Goal: Information Seeking & Learning: Learn about a topic

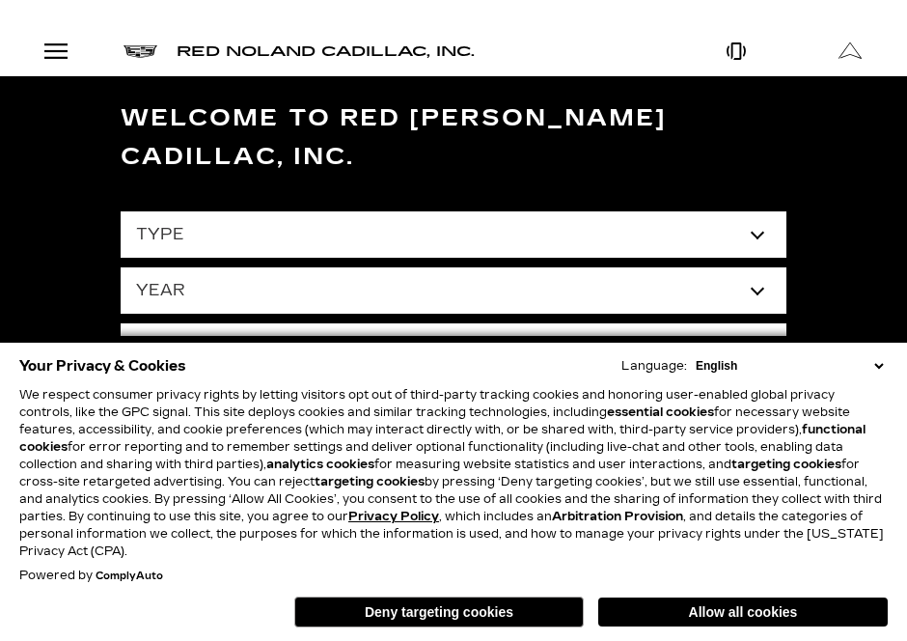
click at [878, 361] on select "English Spanish / Español English / United Kingdom Korean / 한국어 Vietnamese / Ti…" at bounding box center [789, 365] width 197 height 17
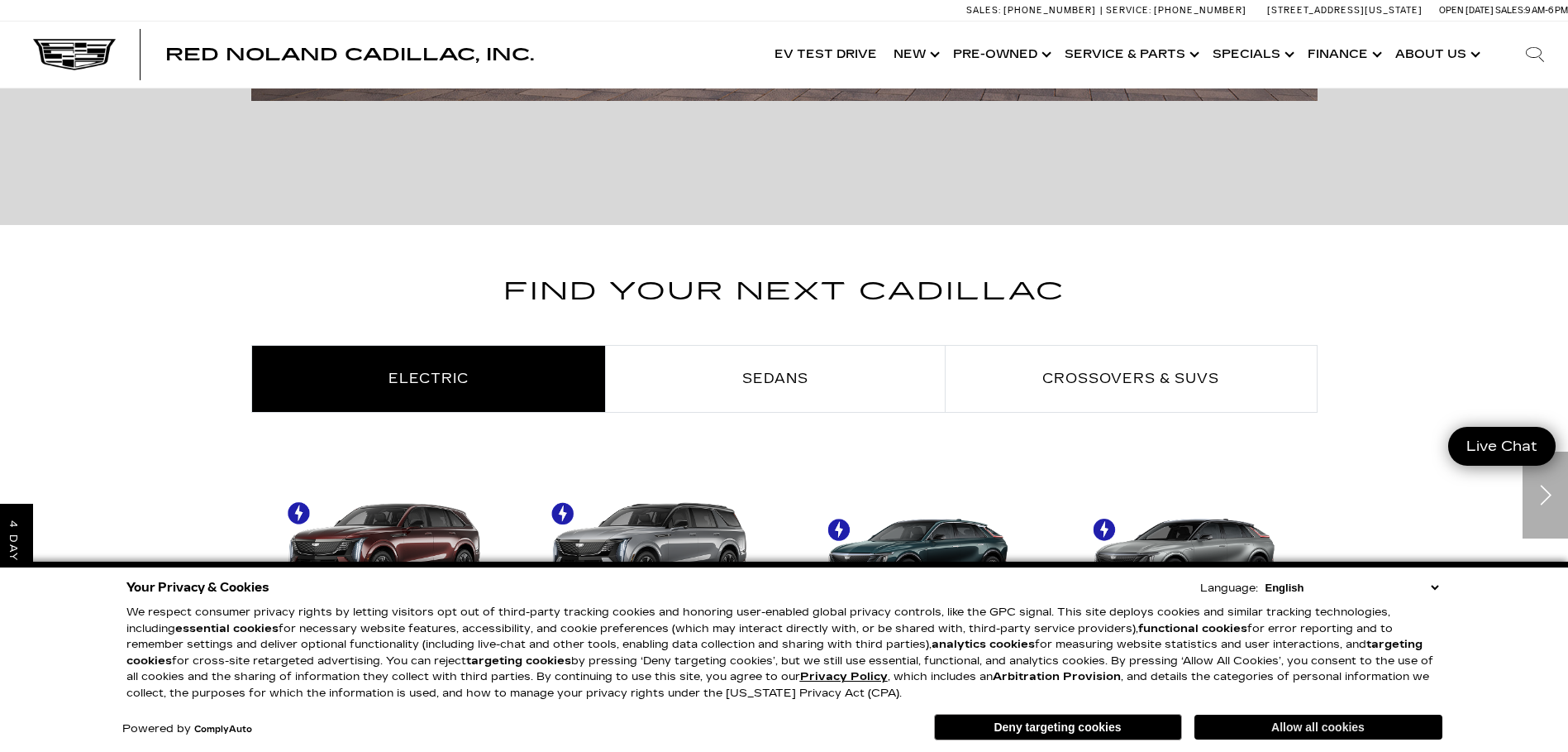
click at [777, 548] on button "Allow all cookies" at bounding box center [1319, 726] width 248 height 25
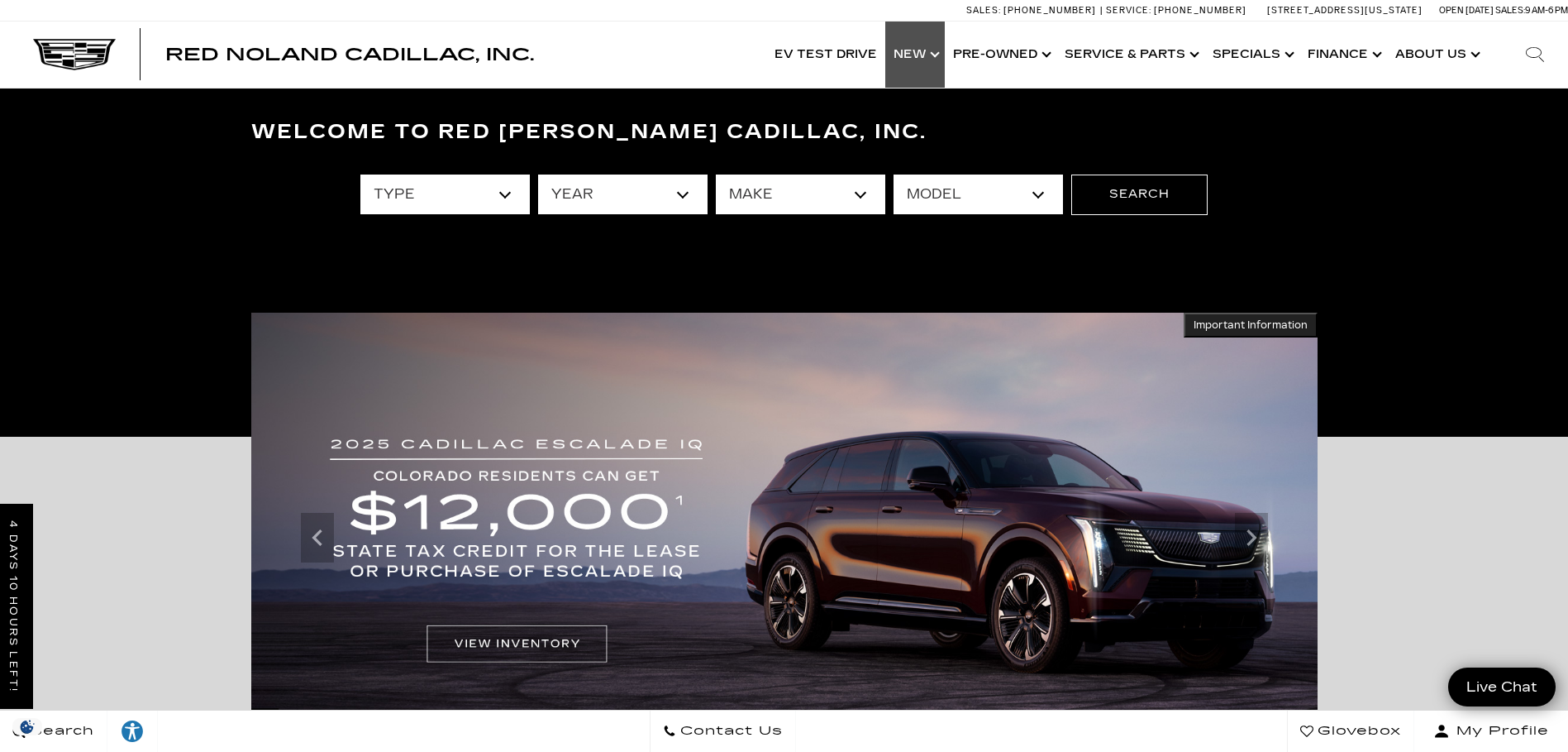
click at [777, 57] on link "Show New" at bounding box center [915, 54] width 60 height 66
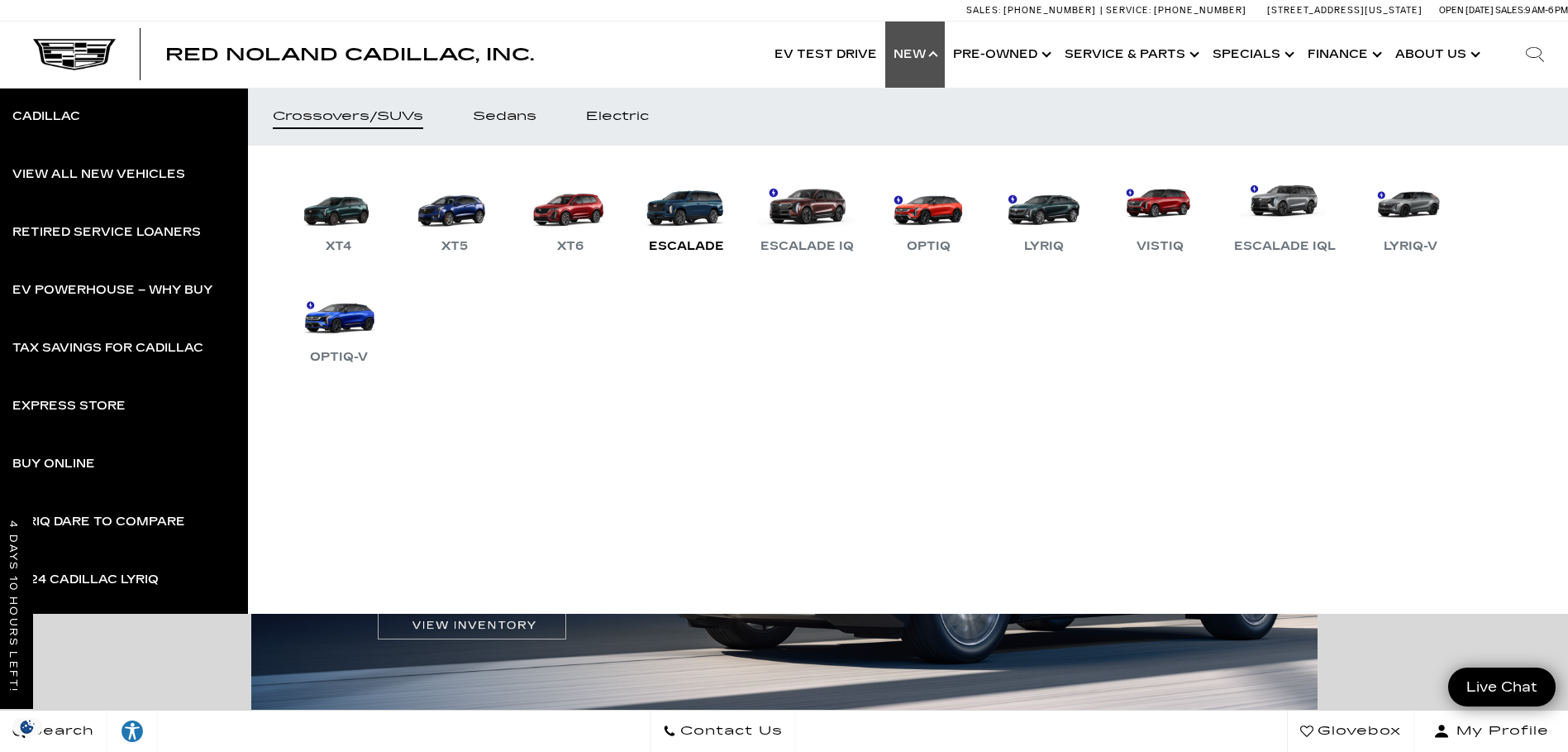
click at [697, 203] on link "Escalade" at bounding box center [686, 213] width 99 height 86
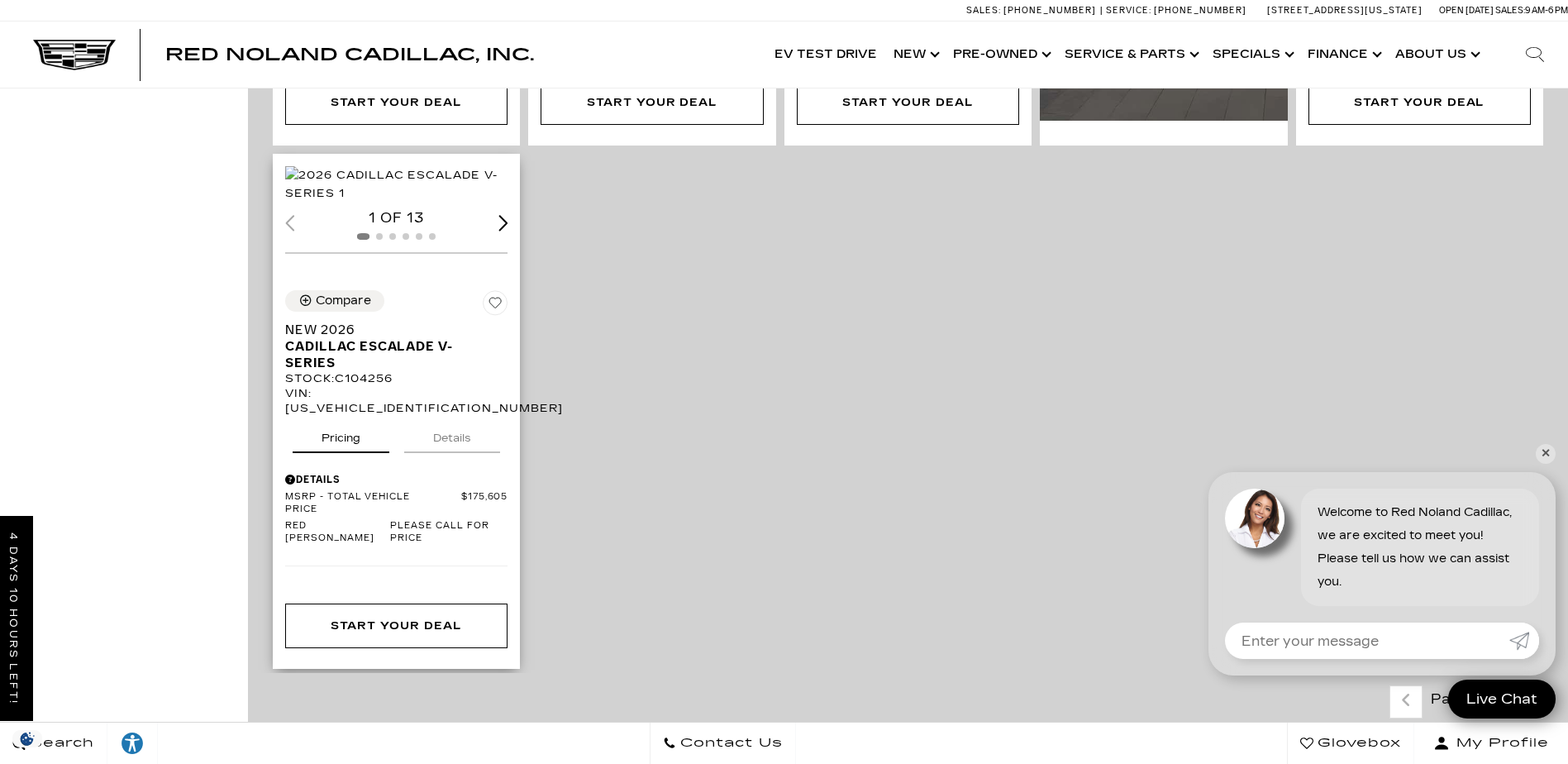
scroll to position [993, 0]
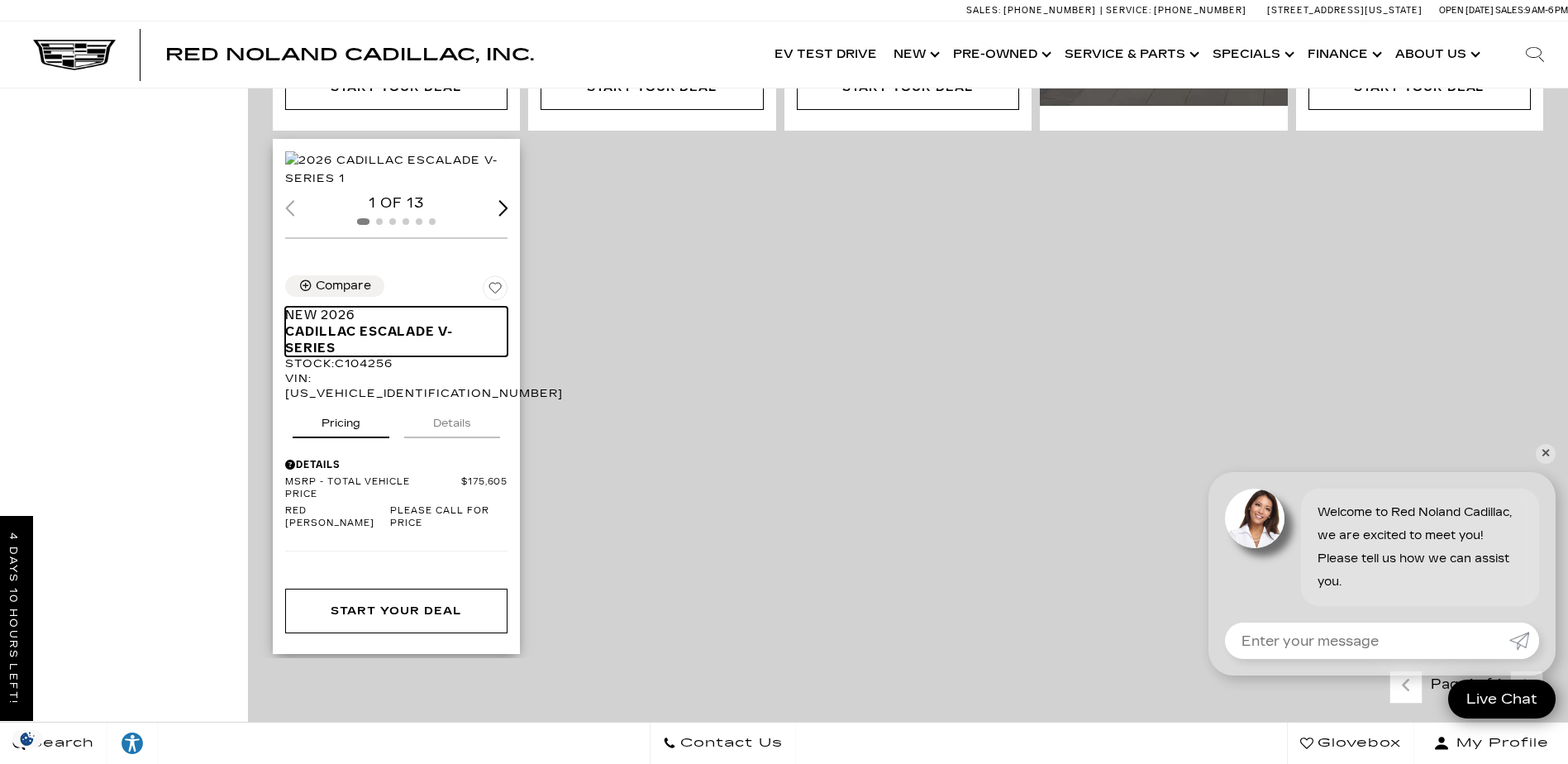
click at [363, 356] on span "Cadillac Escalade V-Series" at bounding box center [390, 339] width 210 height 33
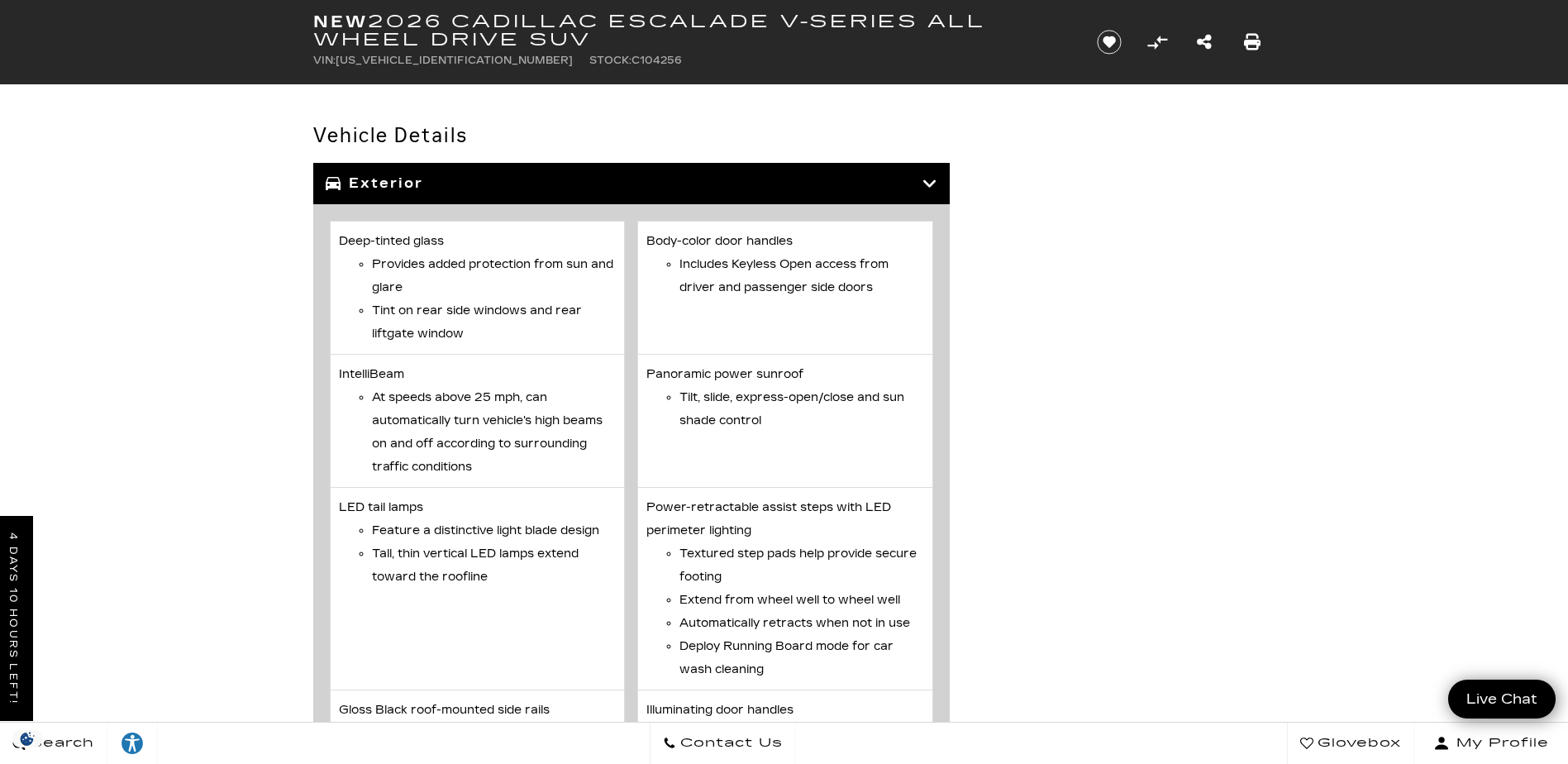
scroll to position [5209, 0]
